Goal: Book appointment/travel/reservation

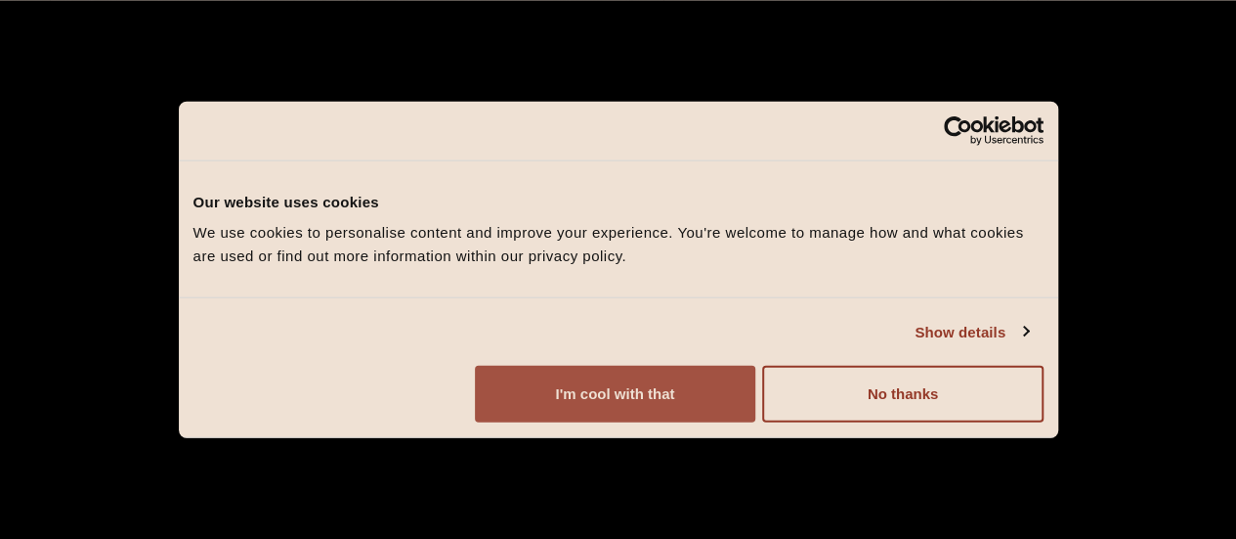
click at [756, 396] on button "I'm cool with that" at bounding box center [615, 394] width 281 height 57
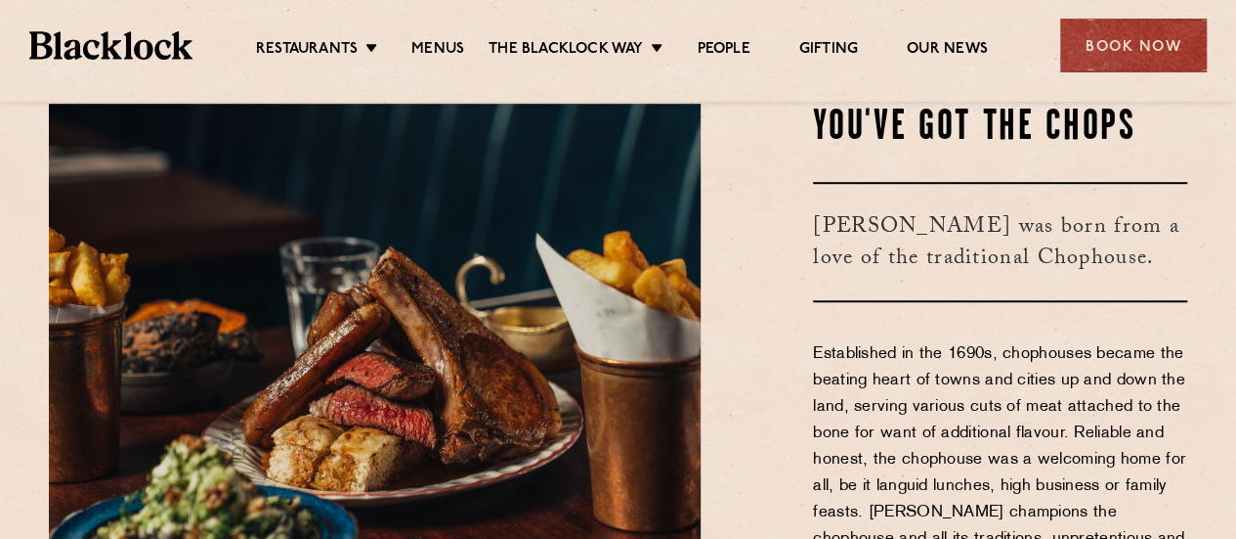
scroll to position [495, 0]
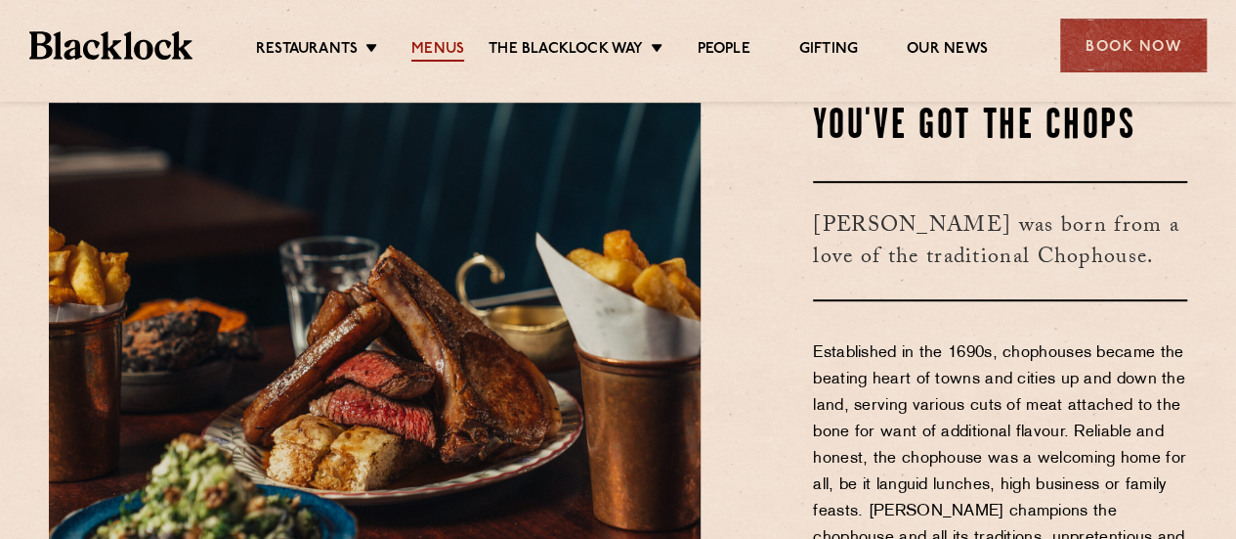
click at [440, 46] on link "Menus" at bounding box center [437, 51] width 53 height 22
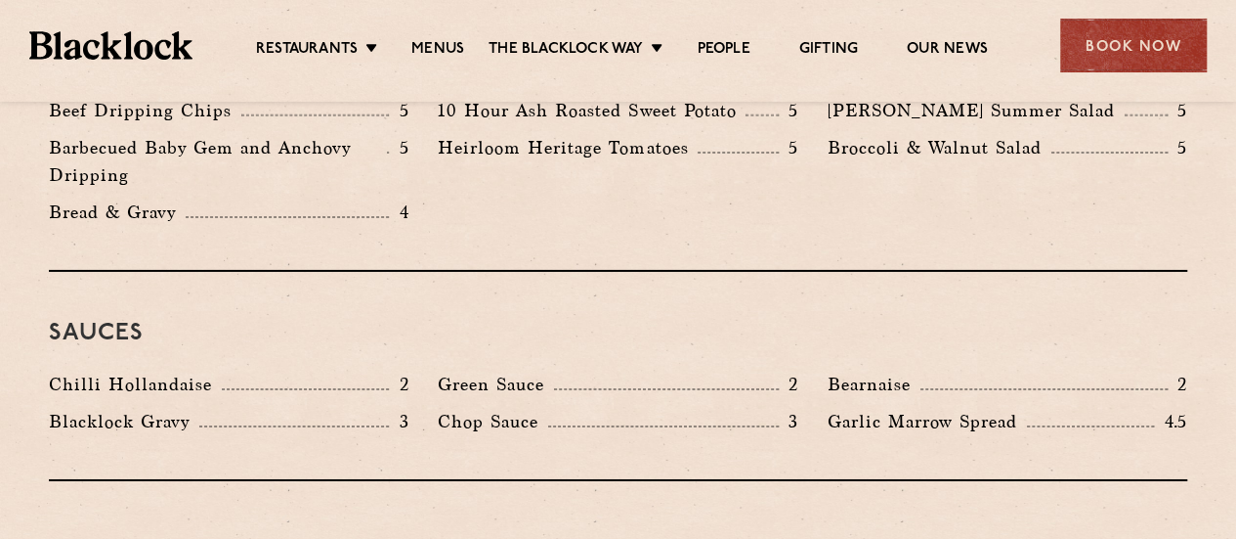
scroll to position [3105, 0]
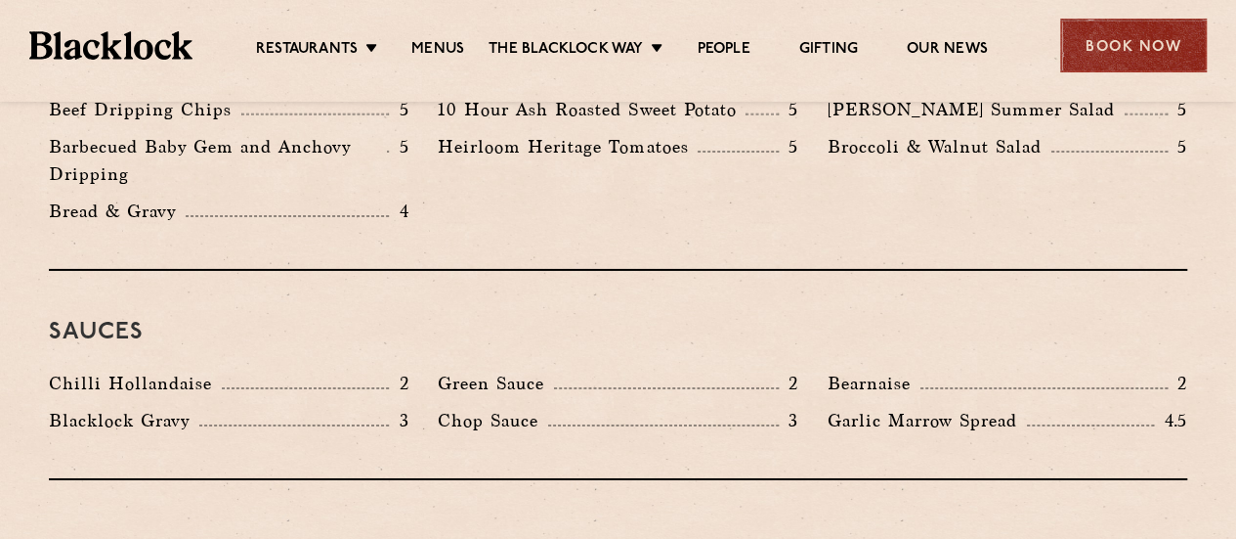
click at [1101, 43] on div "Book Now" at bounding box center [1133, 46] width 147 height 54
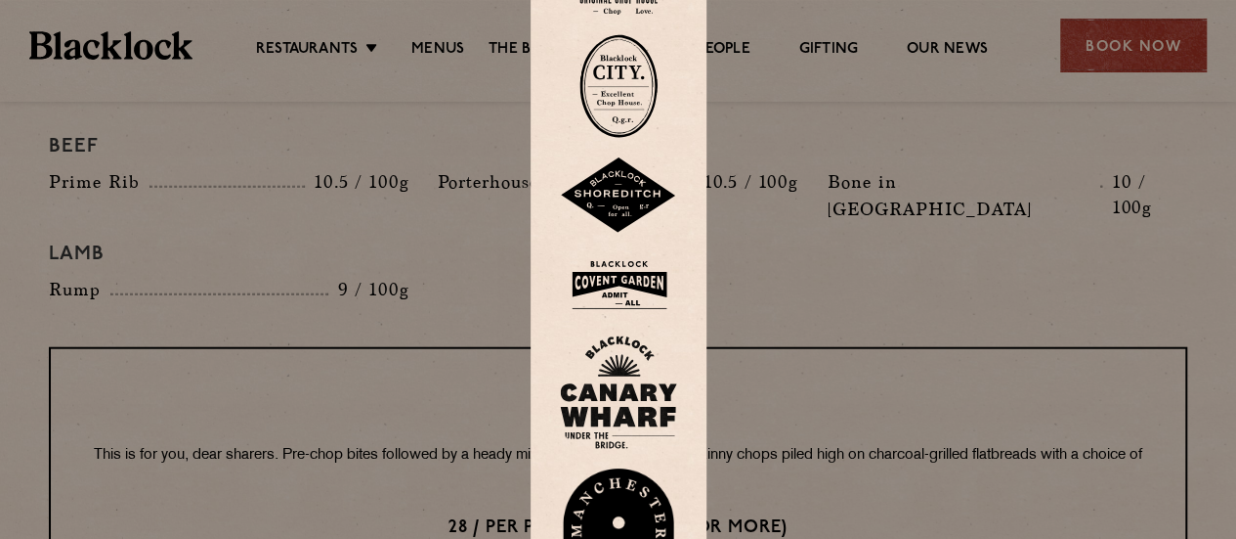
scroll to position [2272, 0]
click at [645, 271] on img at bounding box center [618, 285] width 117 height 64
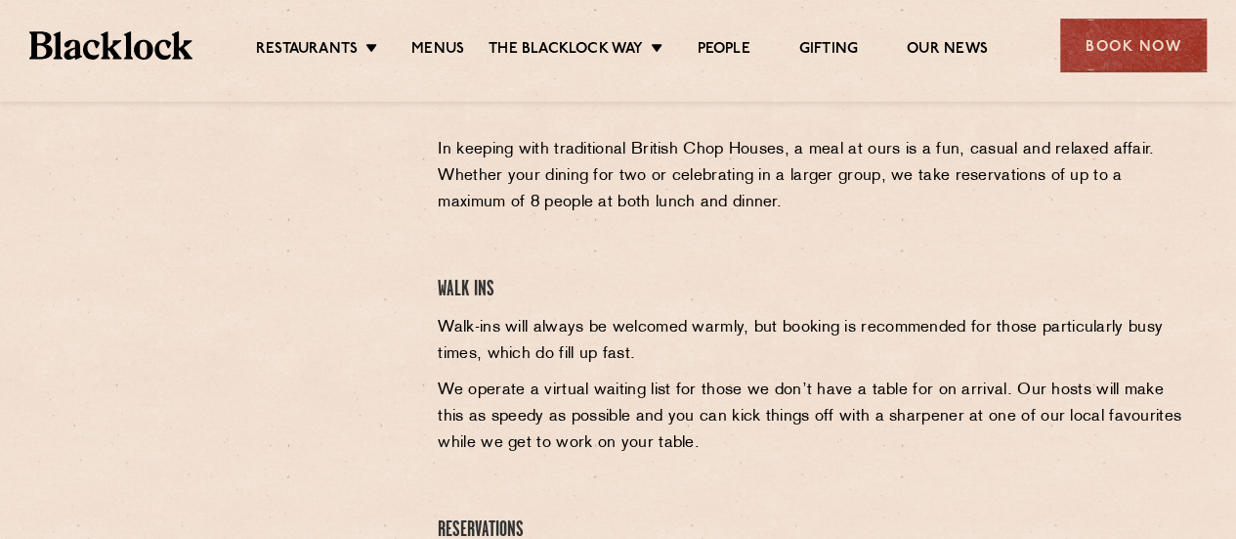
scroll to position [396, 0]
